Goal: Information Seeking & Learning: Learn about a topic

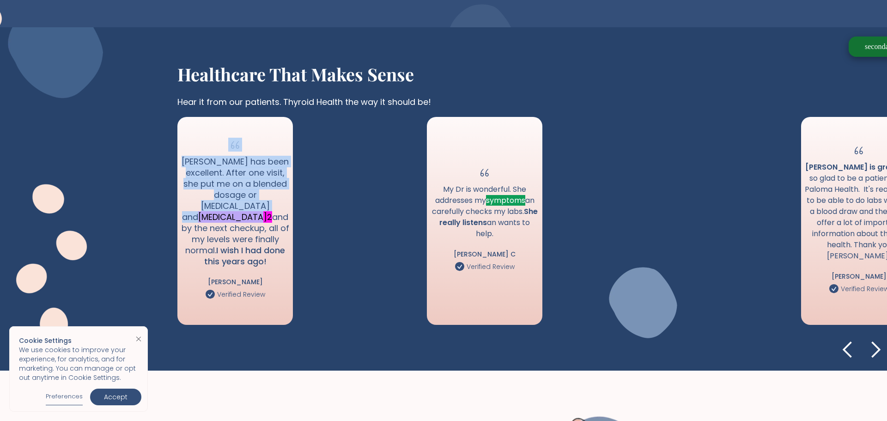
drag, startPoint x: 170, startPoint y: 216, endPoint x: 238, endPoint y: 218, distance: 67.9
click at [238, 218] on div "Healthcare that makes sense Hear it from our patients. Thyroid Health the way i…" at bounding box center [443, 198] width 887 height 343
click at [238, 218] on span "Levothyroxine 2" at bounding box center [235, 217] width 74 height 12
drag, startPoint x: 219, startPoint y: 221, endPoint x: 175, endPoint y: 213, distance: 44.6
click at [175, 213] on div "Healthcare that makes sense Hear it from our patients. Thyroid Health the way i…" at bounding box center [443, 198] width 887 height 343
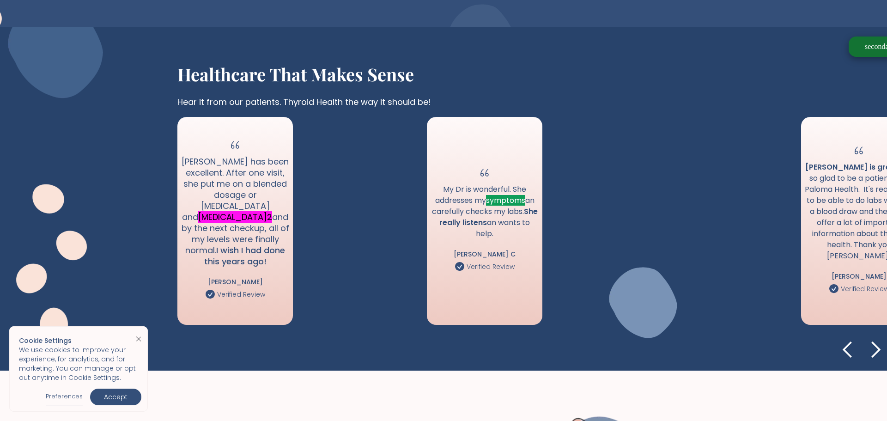
click at [175, 213] on div "Healthcare that makes sense Hear it from our patients. Thyroid Health the way i…" at bounding box center [443, 198] width 887 height 343
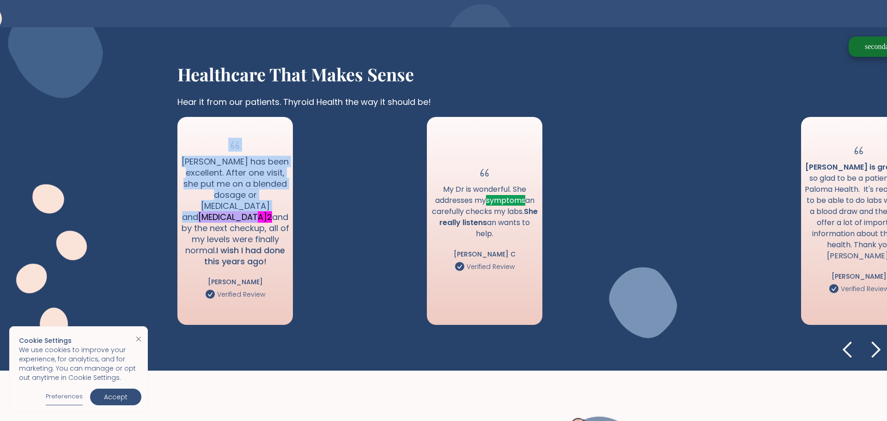
drag, startPoint x: 176, startPoint y: 214, endPoint x: 233, endPoint y: 221, distance: 57.2
click at [233, 221] on div "Healthcare that makes sense Hear it from our patients. Thyroid Health the way i…" at bounding box center [443, 198] width 887 height 343
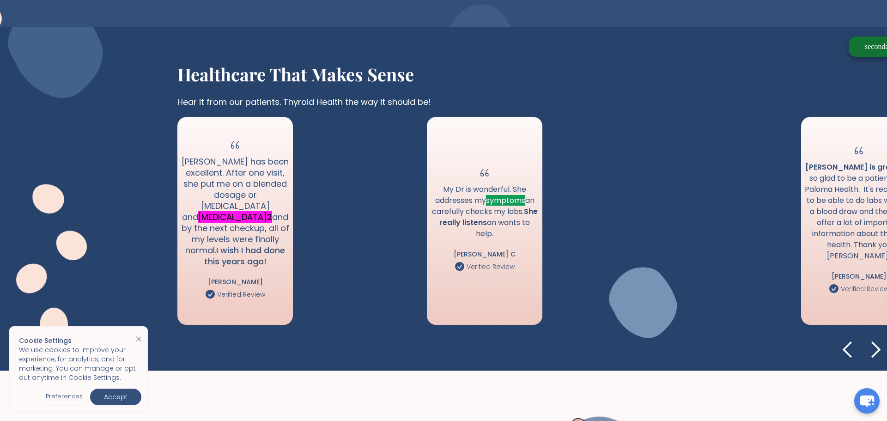
click at [527, 80] on div "Healthcare that makes sense Hear it from our patients. Thyroid Health the way i…" at bounding box center [531, 90] width 709 height 53
drag, startPoint x: 240, startPoint y: 217, endPoint x: 183, endPoint y: 213, distance: 56.5
click at [183, 213] on h3 "Dr Goggin has been excellent. After one visit, she put me on a blended dosage o…" at bounding box center [235, 211] width 108 height 111
copy span "Levothyroxine 2"
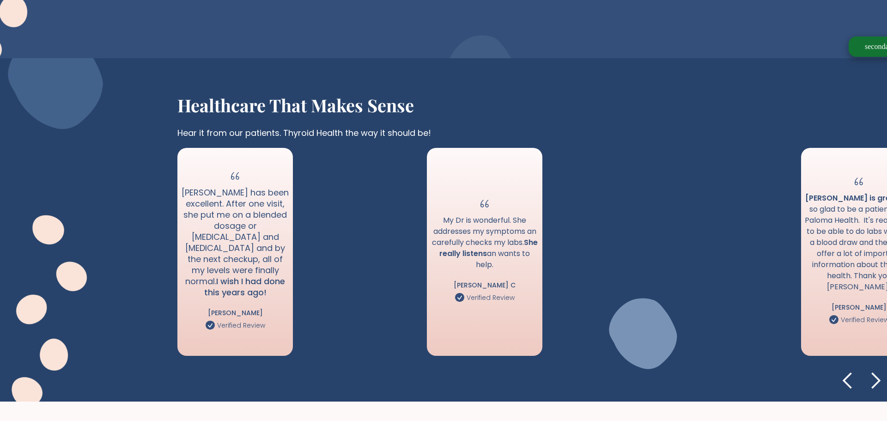
scroll to position [969, 0]
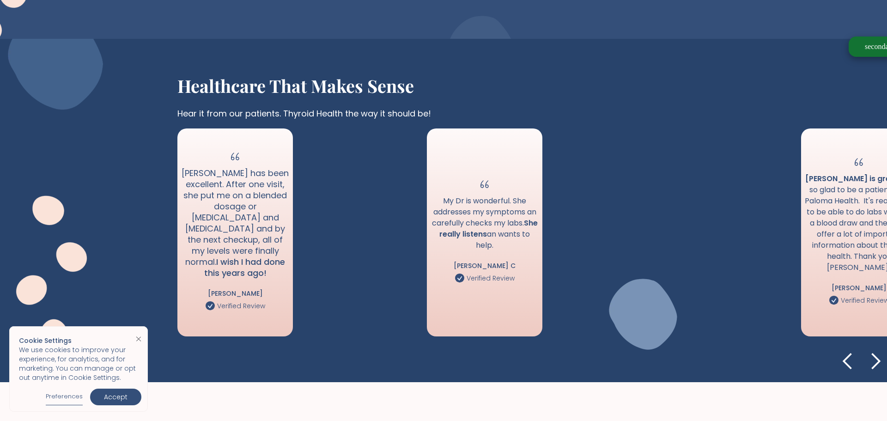
scroll to position [1022, 0]
